Goal: Information Seeking & Learning: Learn about a topic

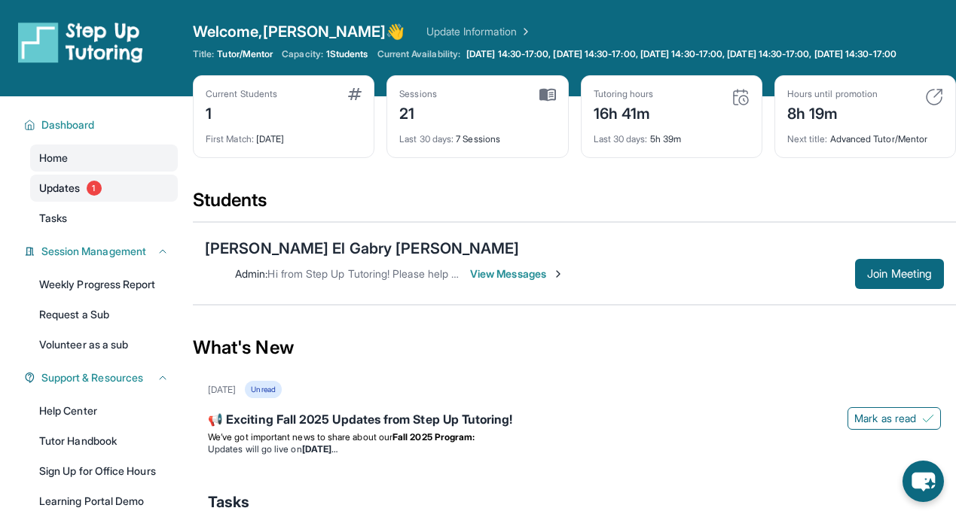
click at [86, 201] on link "Updates 1" at bounding box center [104, 188] width 148 height 27
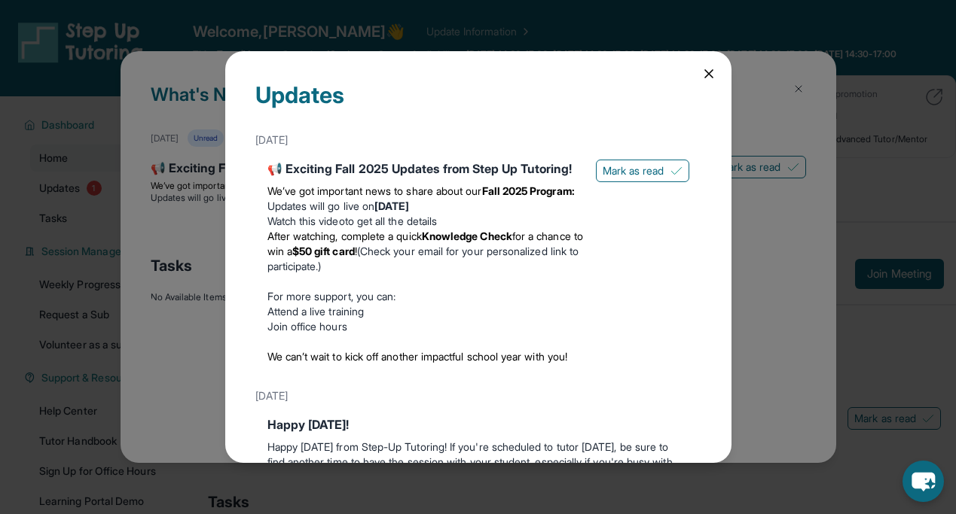
click at [707, 77] on icon at bounding box center [708, 73] width 15 height 15
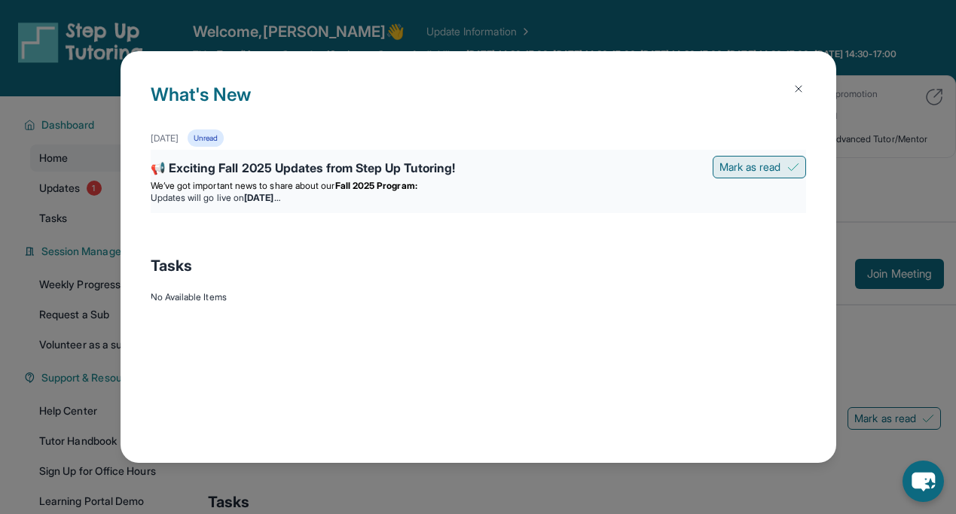
click at [782, 167] on button "Mark as read" at bounding box center [758, 167] width 93 height 23
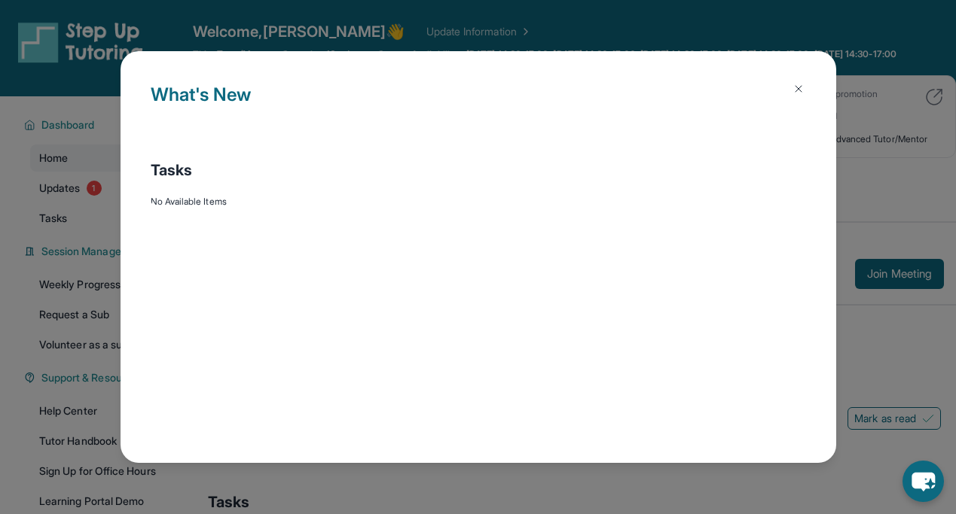
click at [799, 90] on img at bounding box center [798, 89] width 12 height 12
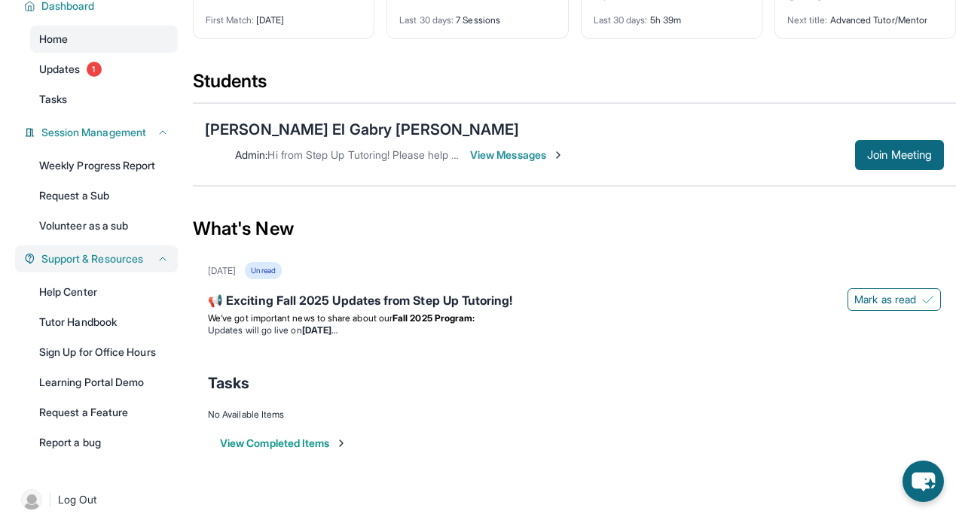
scroll to position [148, 0]
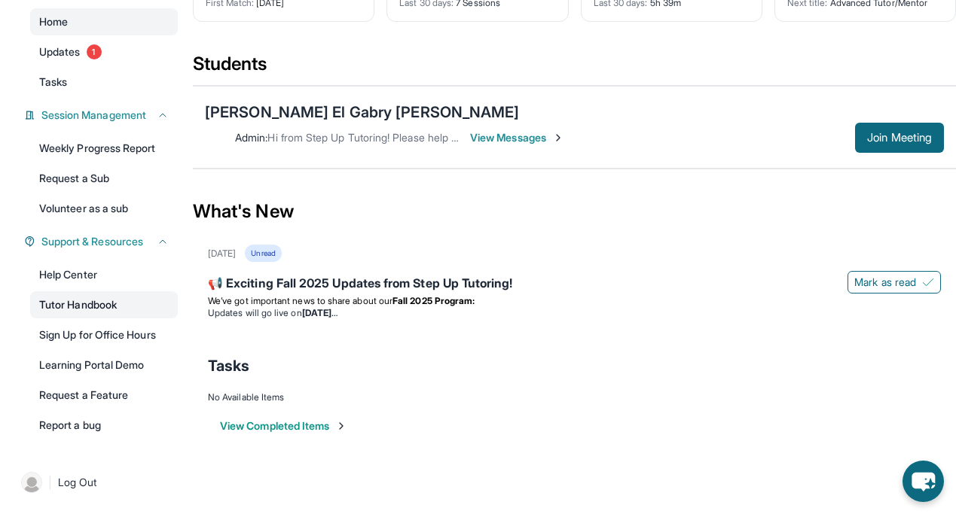
click at [101, 304] on link "Tutor Handbook" at bounding box center [104, 304] width 148 height 27
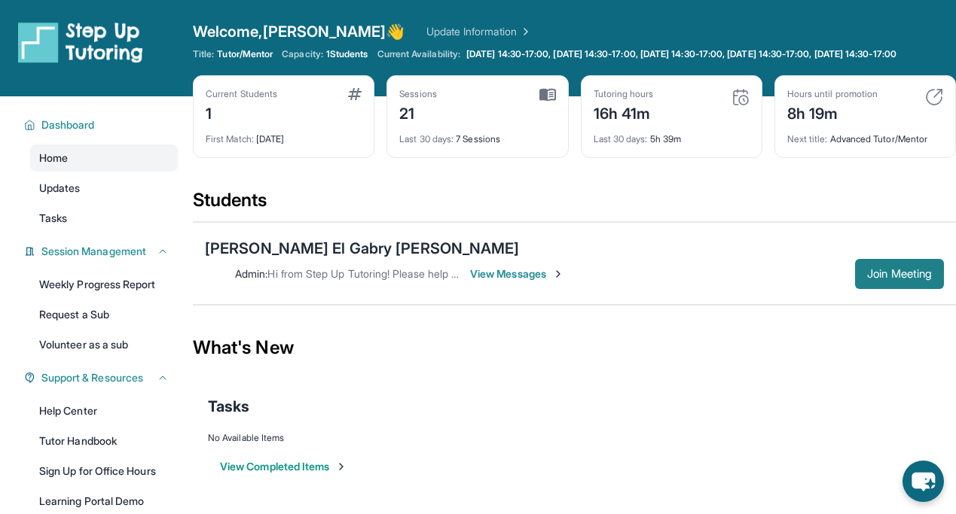
click at [885, 270] on span "Join Meeting" at bounding box center [899, 274] width 65 height 9
click at [62, 196] on span "Updates" at bounding box center [59, 188] width 41 height 15
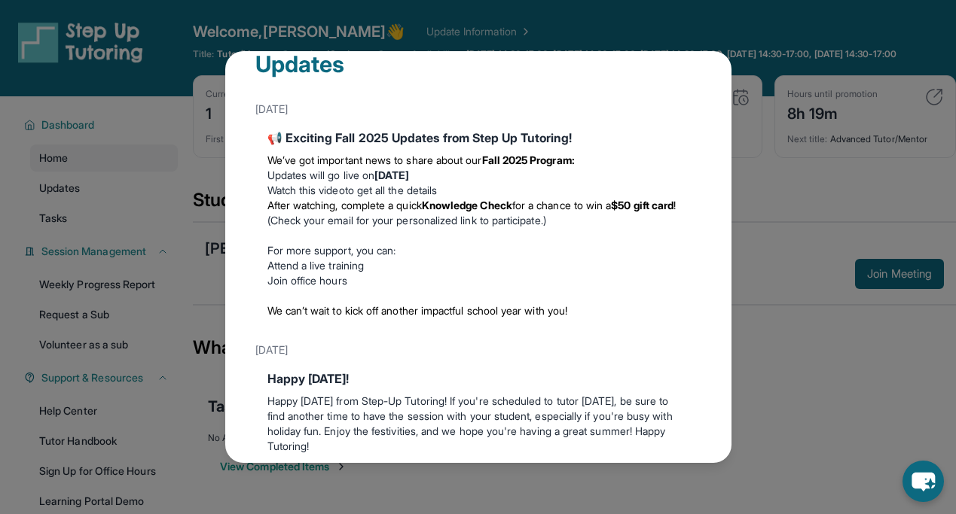
scroll to position [23, 0]
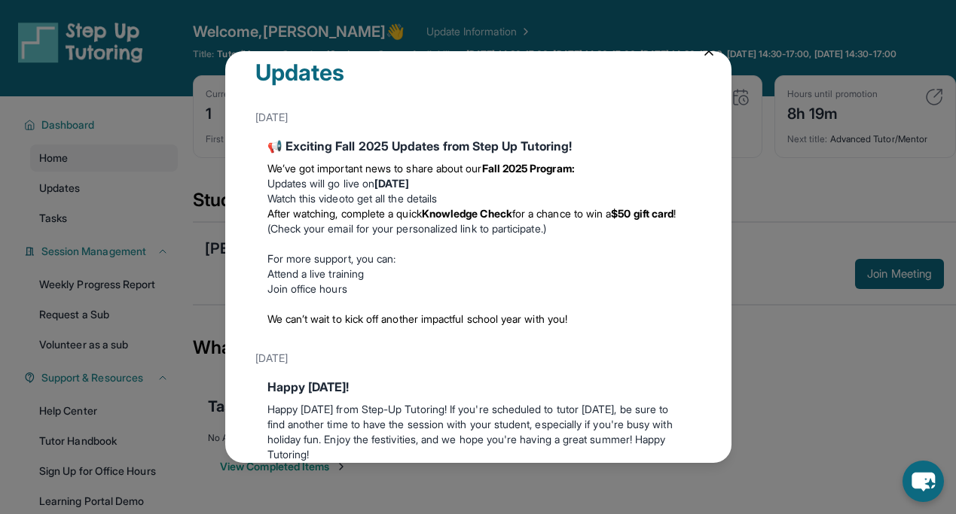
click at [309, 191] on li "Updates will go live on Wednesday, September 3" at bounding box center [478, 183] width 422 height 15
click at [317, 196] on link "Watch this video" at bounding box center [306, 198] width 78 height 13
